Goal: Task Accomplishment & Management: Manage account settings

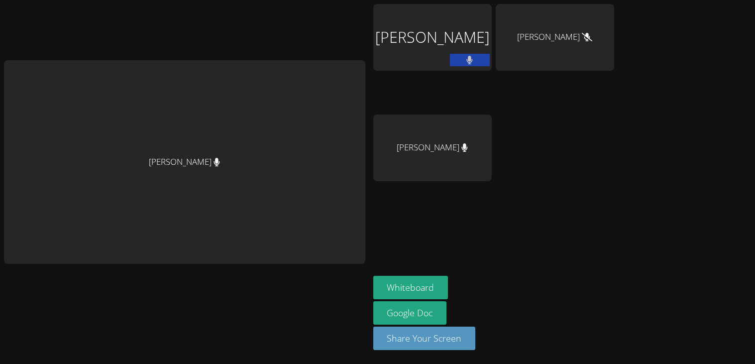
click at [457, 56] on button at bounding box center [470, 60] width 40 height 12
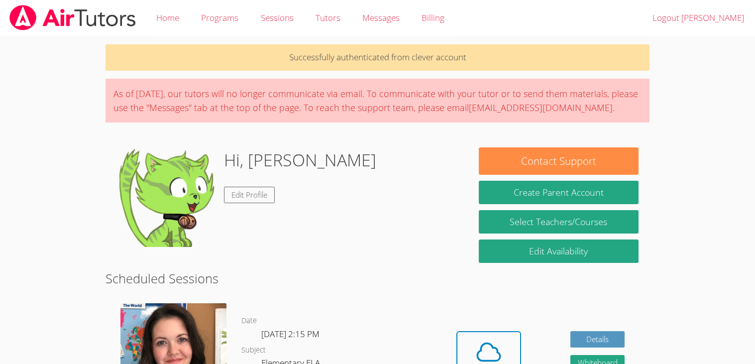
scroll to position [85, 0]
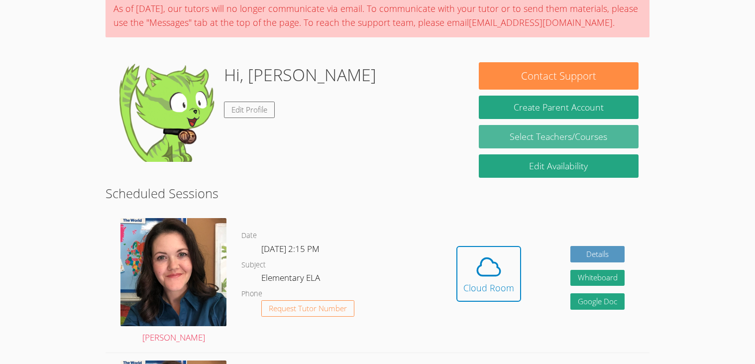
click at [600, 133] on link "Select Teachers/Courses" at bounding box center [558, 136] width 159 height 23
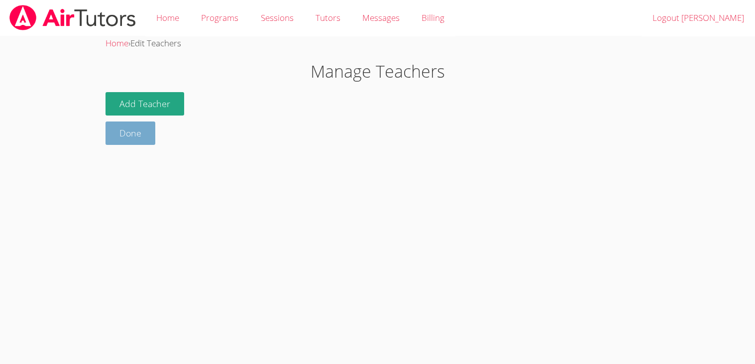
click at [145, 131] on link "Done" at bounding box center [131, 132] width 50 height 23
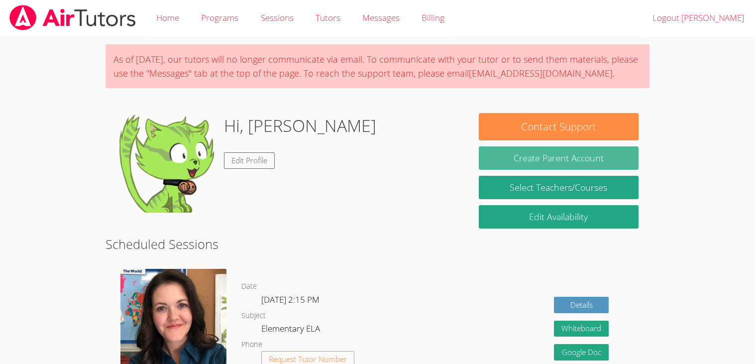
click at [610, 160] on button "Create Parent Account" at bounding box center [558, 157] width 159 height 23
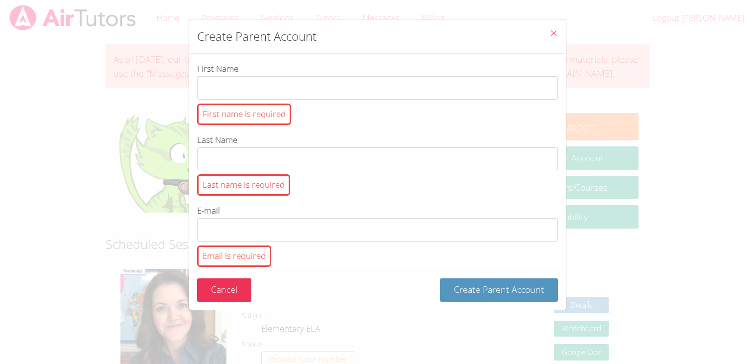
click at [555, 43] on button "Close" at bounding box center [554, 34] width 24 height 30
